Goal: Find specific page/section: Find specific page/section

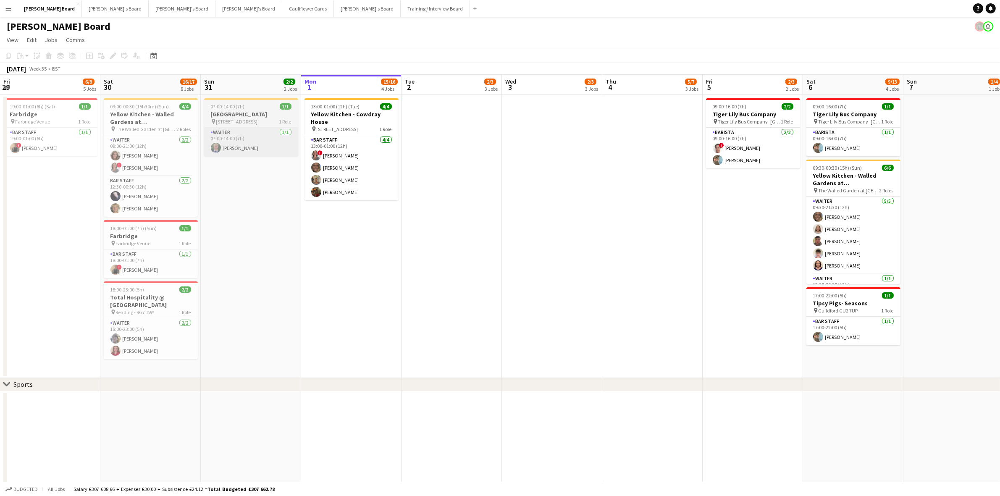
scroll to position [0, 200]
